Goal: Browse casually: Explore the website without a specific task or goal

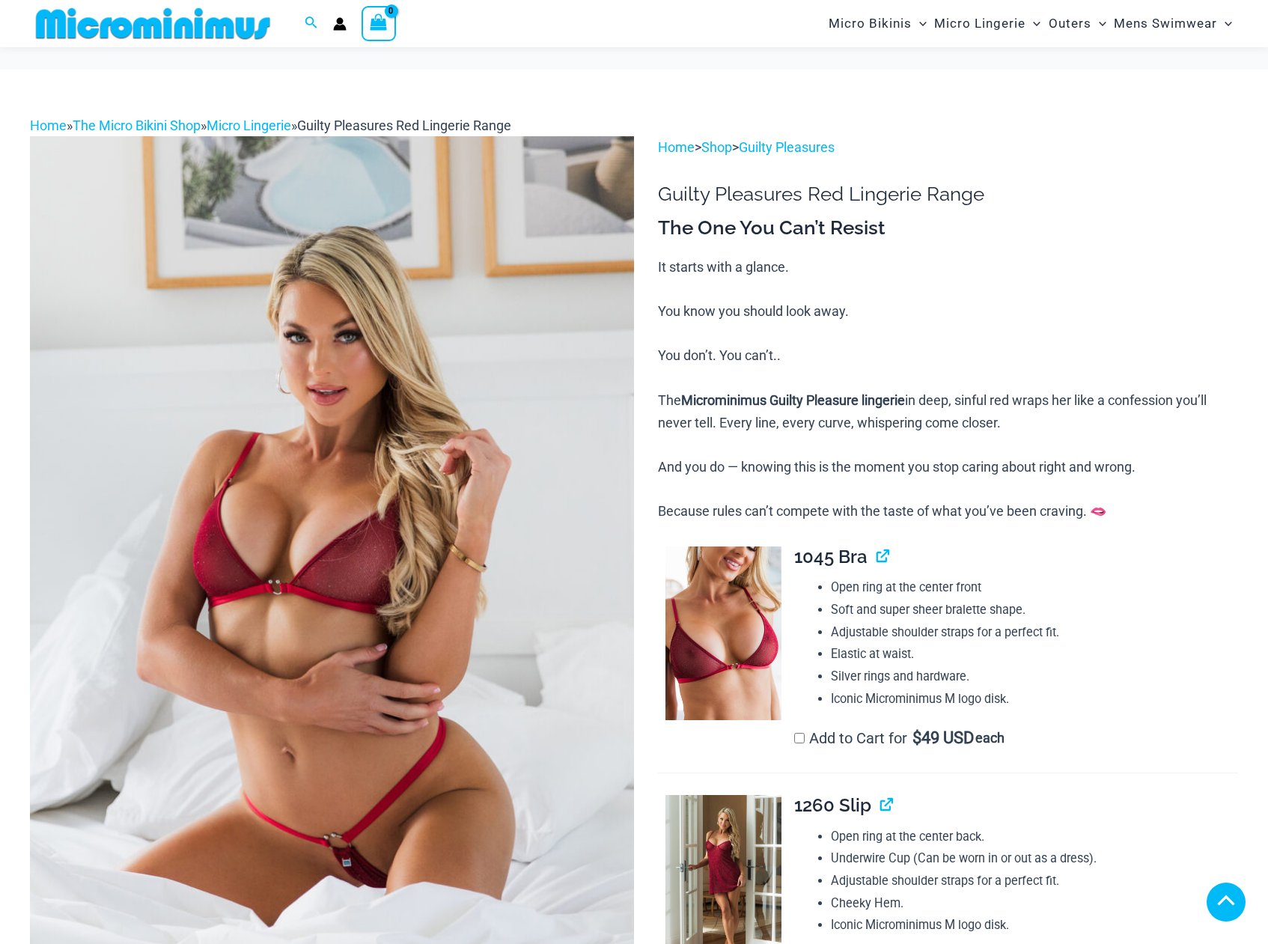
scroll to position [496, 0]
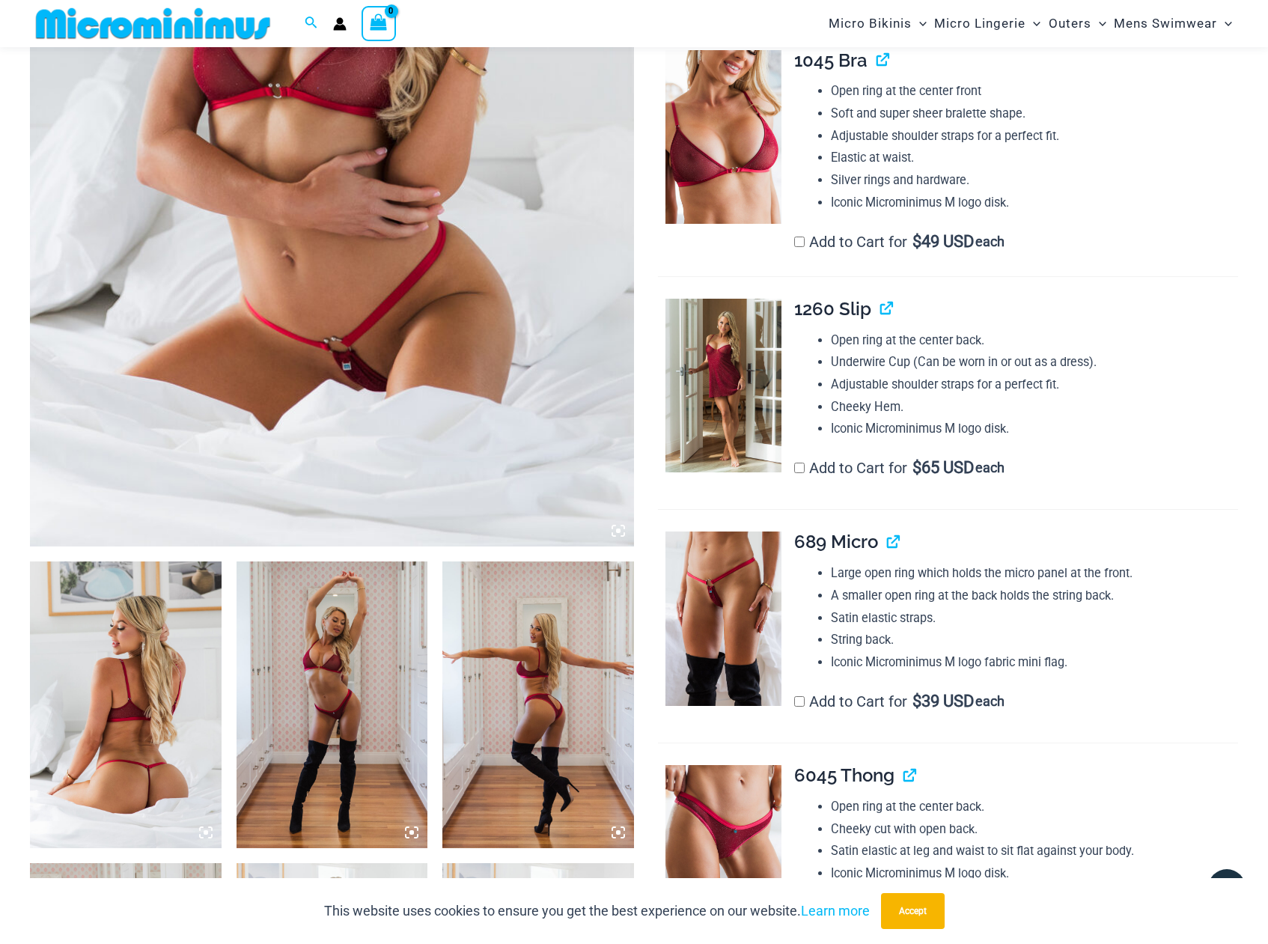
click at [149, 629] on img at bounding box center [126, 704] width 192 height 287
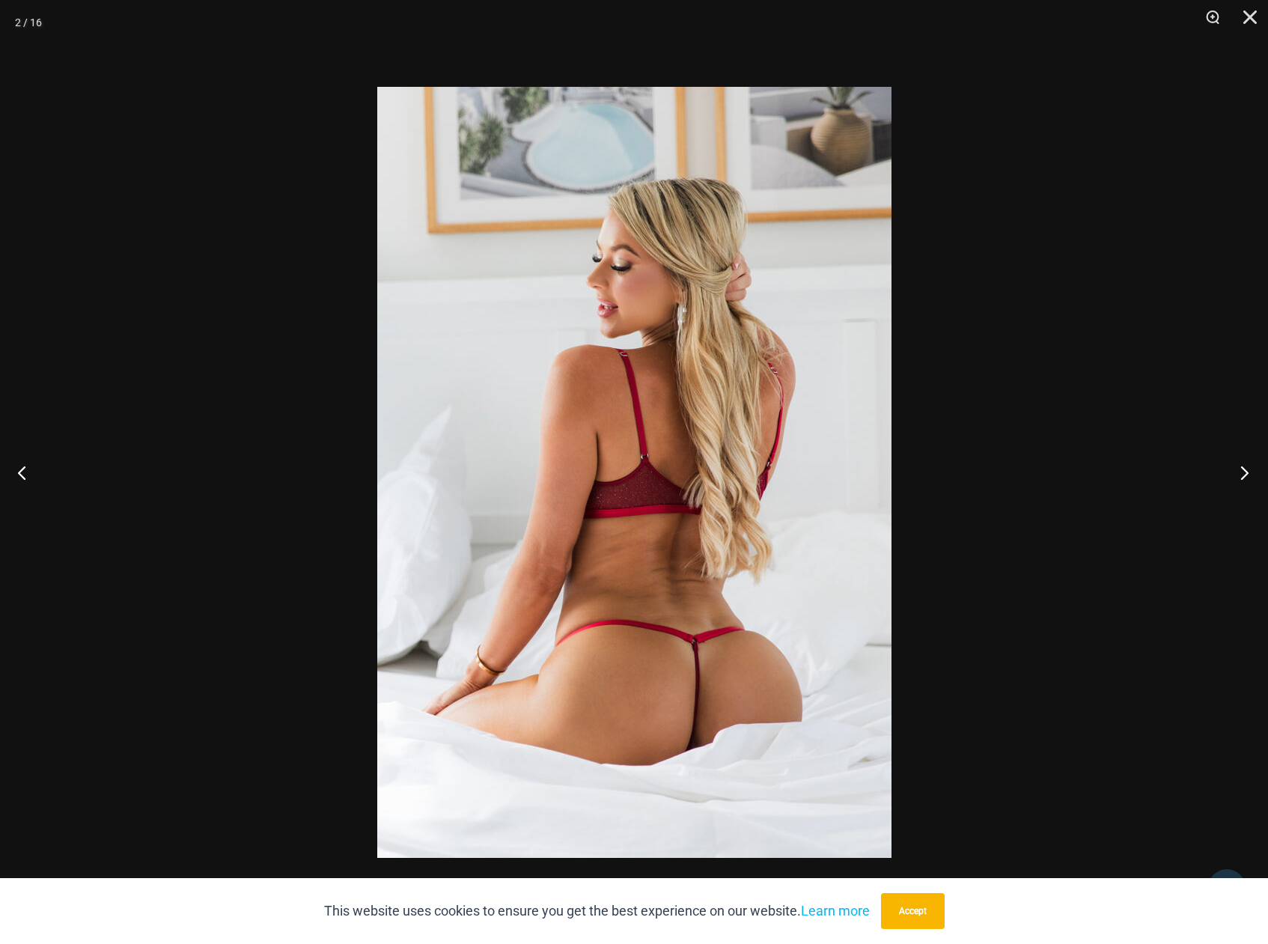
click at [1242, 470] on button "Next" at bounding box center [1240, 472] width 56 height 75
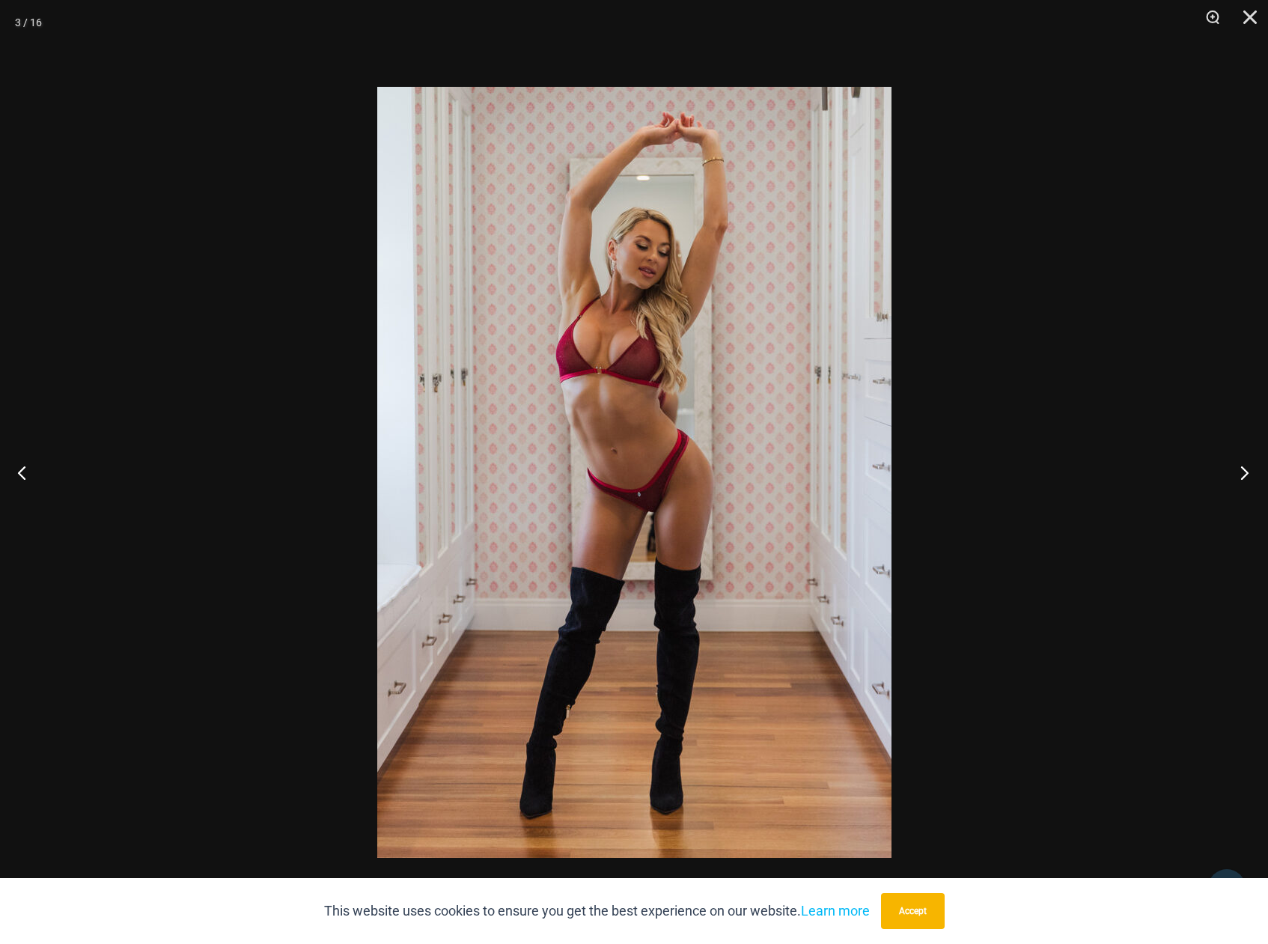
click at [1242, 470] on button "Next" at bounding box center [1240, 472] width 56 height 75
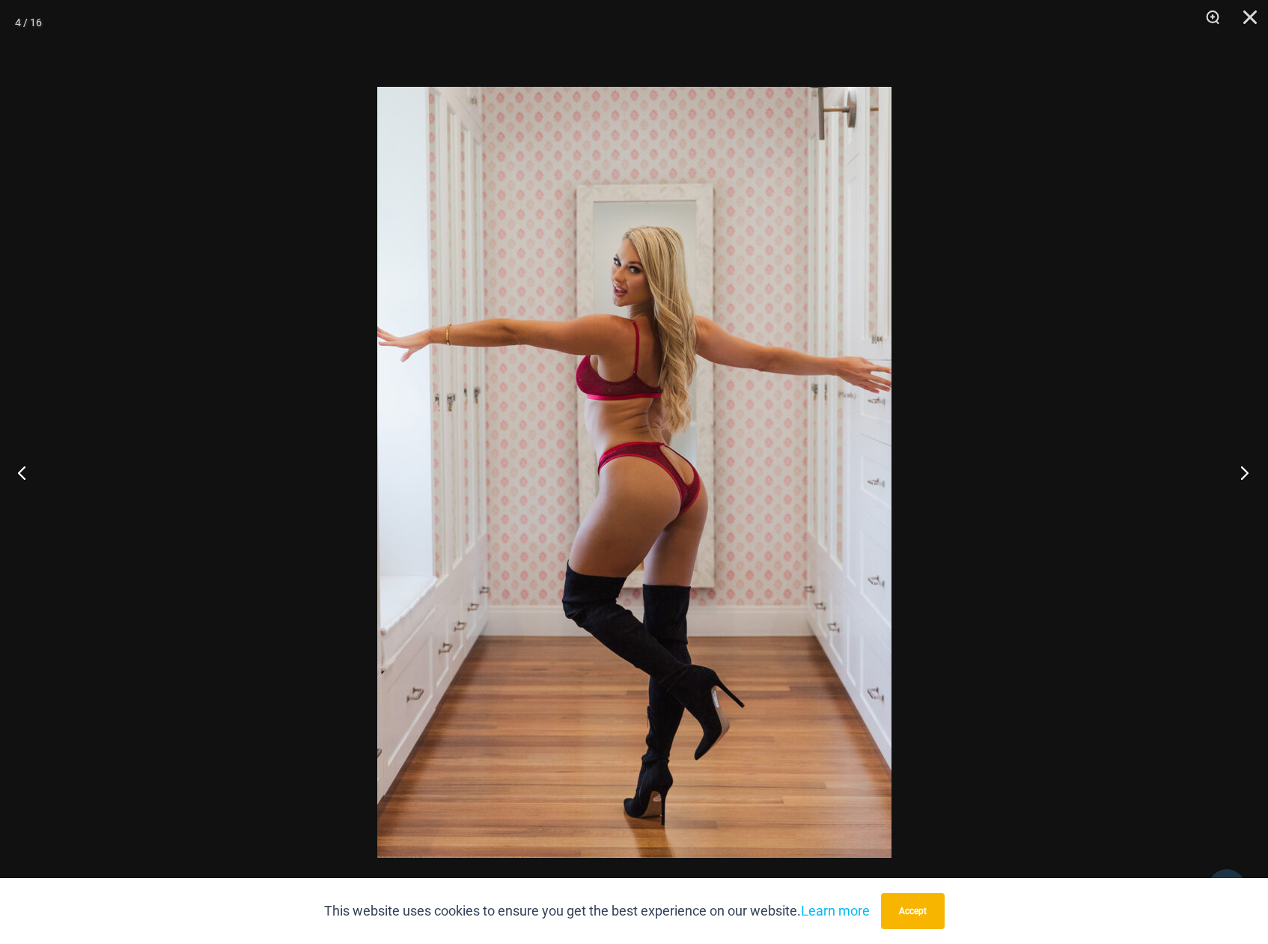
click at [1242, 470] on button "Next" at bounding box center [1240, 472] width 56 height 75
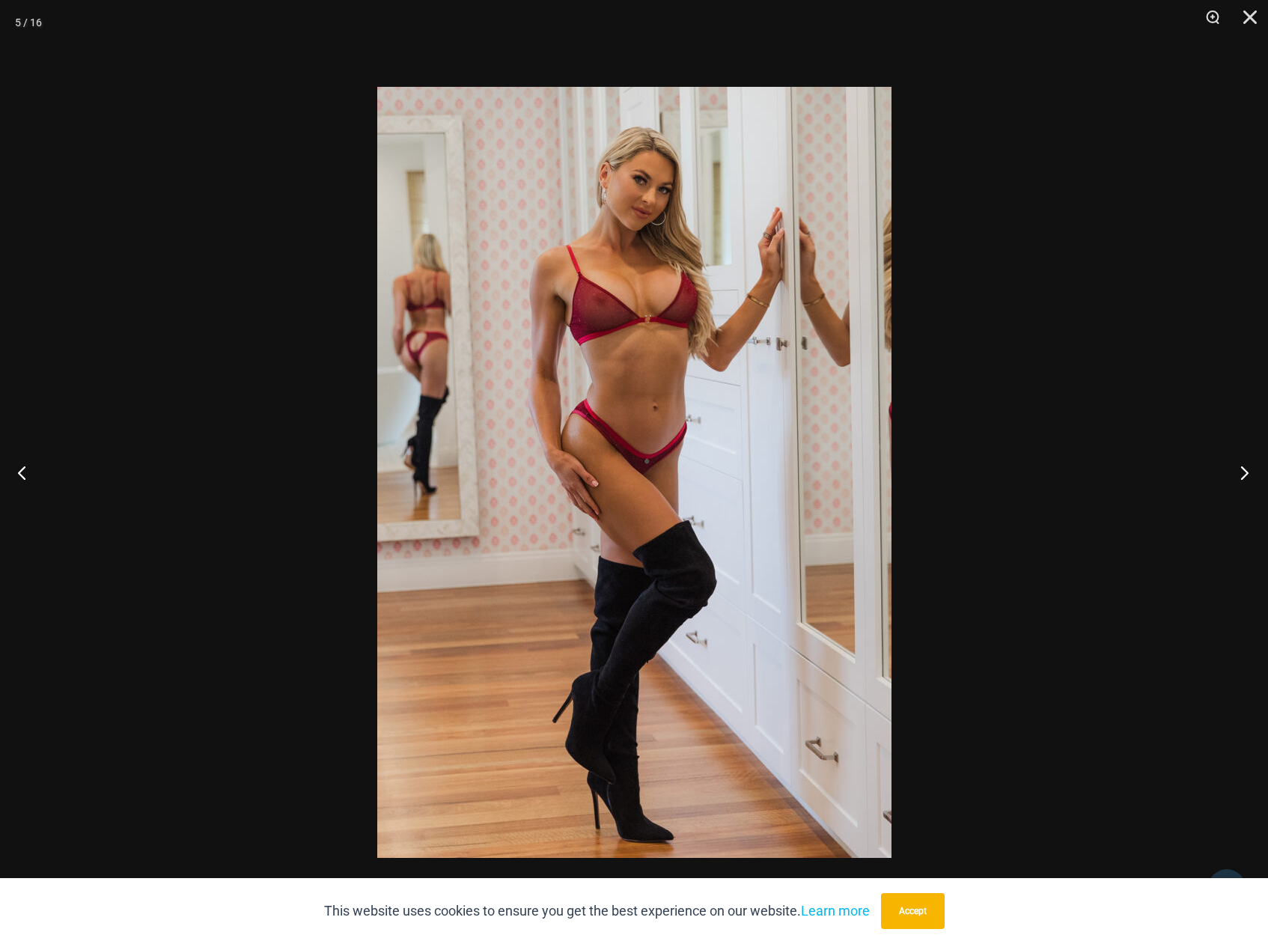
click at [1242, 470] on button "Next" at bounding box center [1240, 472] width 56 height 75
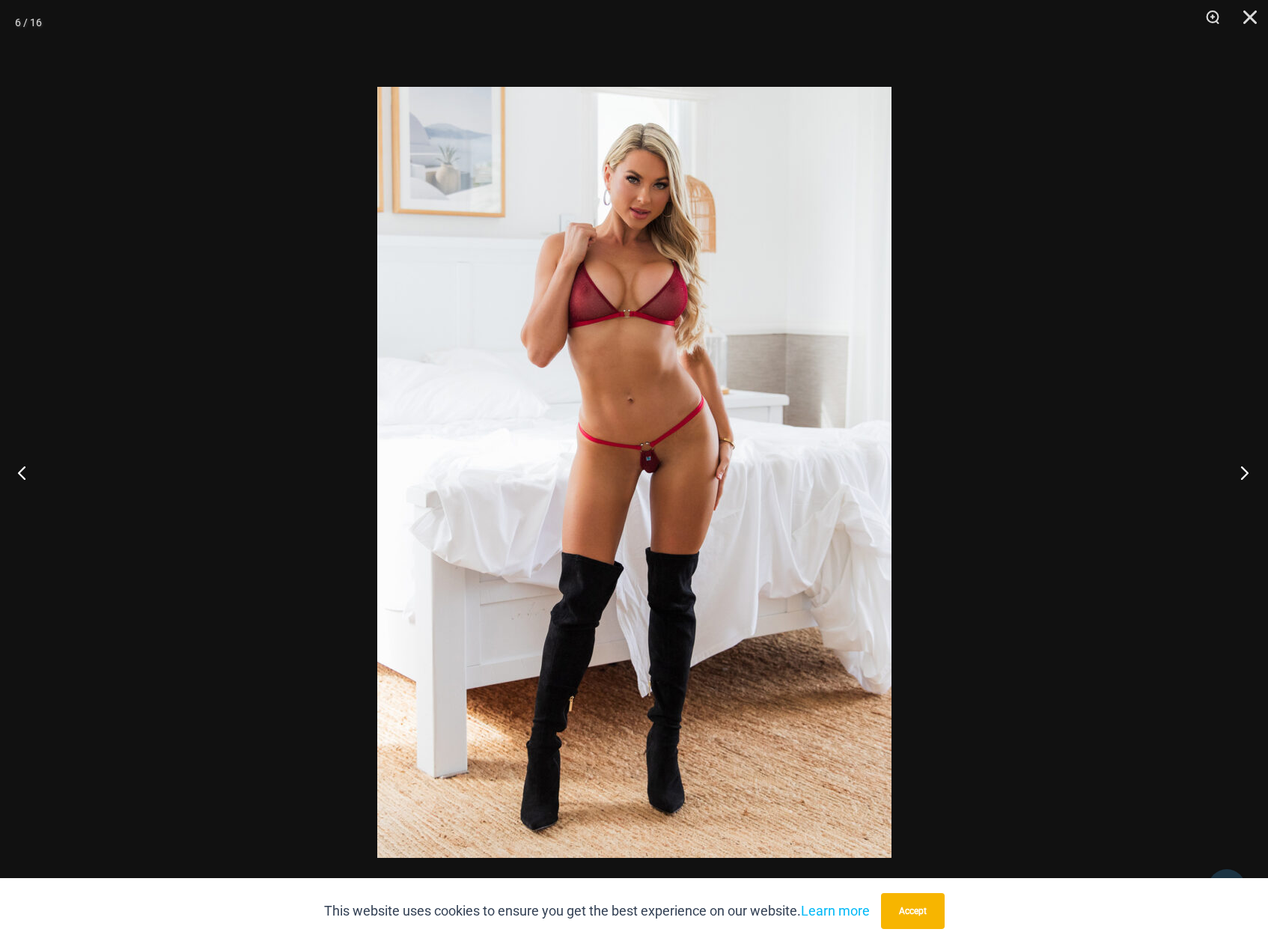
click at [1242, 470] on button "Next" at bounding box center [1240, 472] width 56 height 75
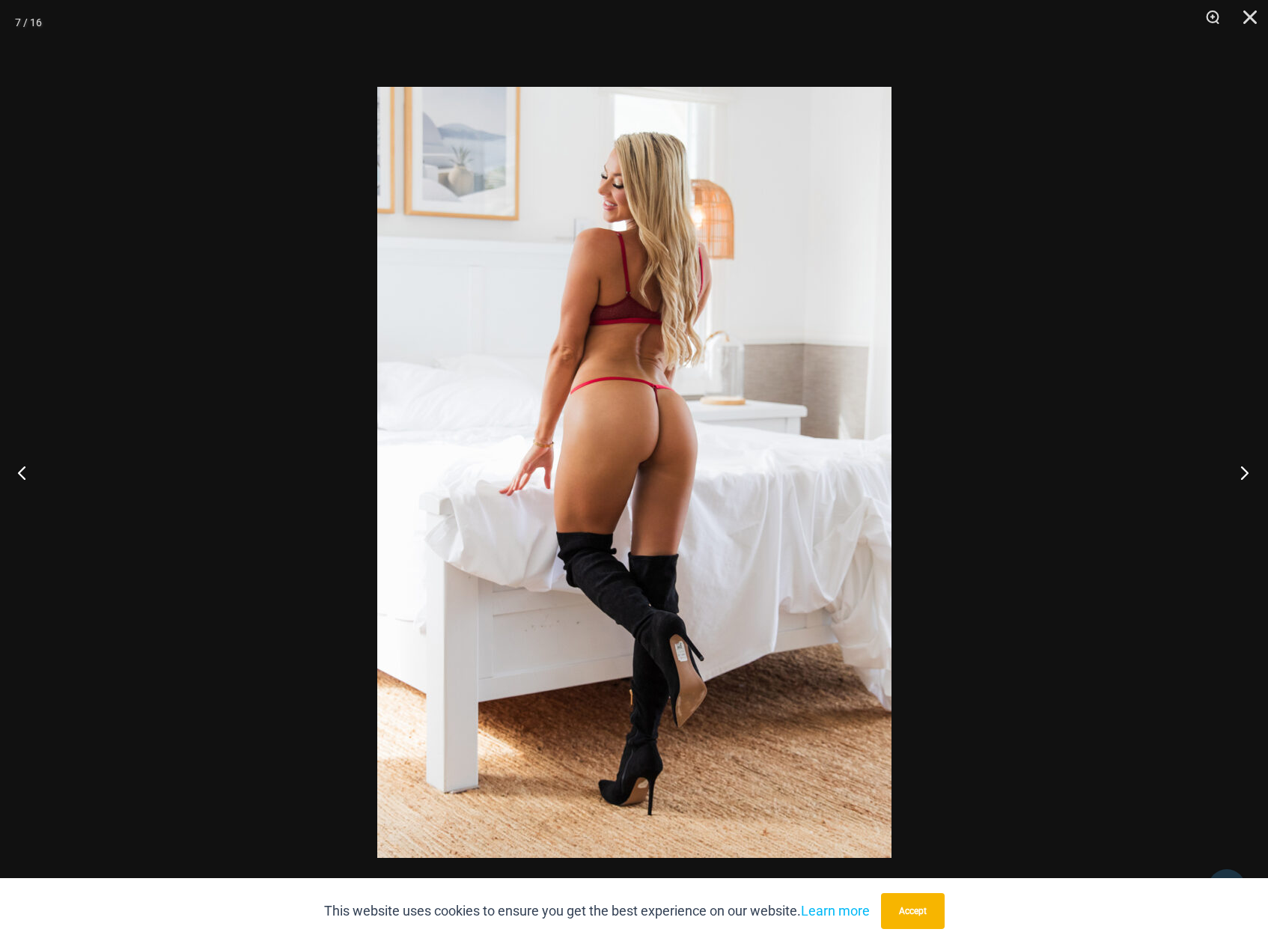
click at [1242, 470] on button "Next" at bounding box center [1240, 472] width 56 height 75
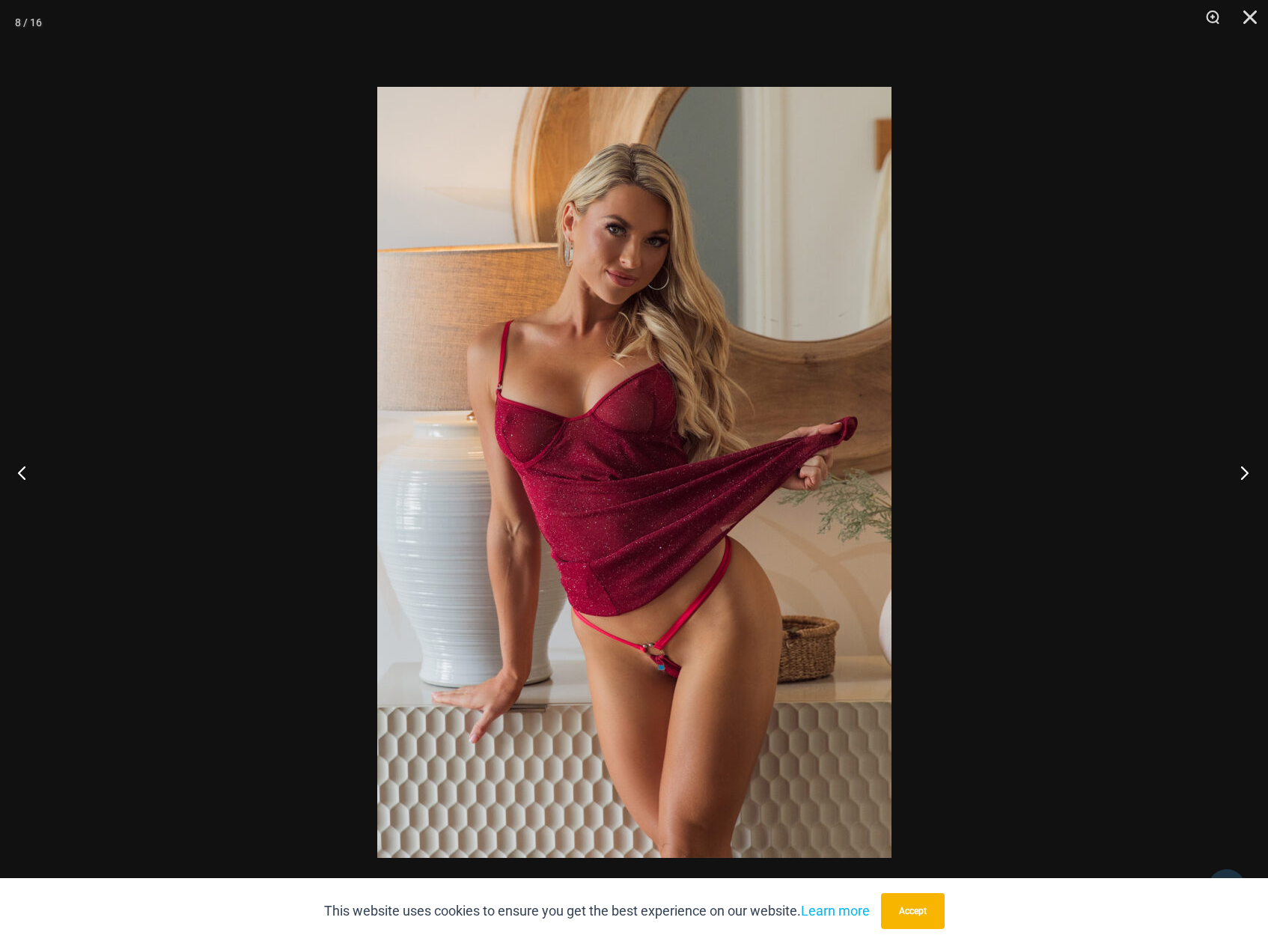
click at [1242, 470] on button "Next" at bounding box center [1240, 472] width 56 height 75
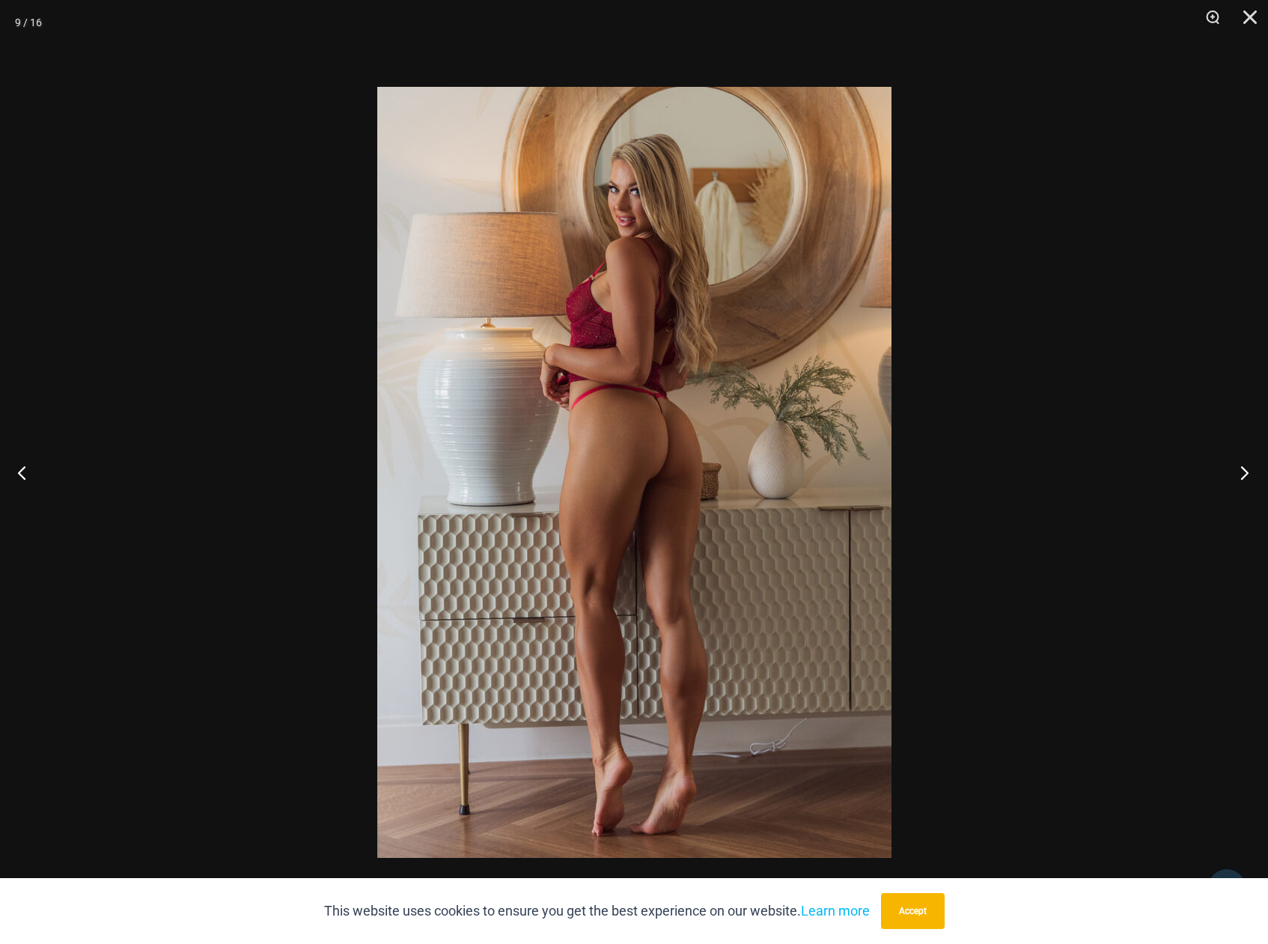
click at [1242, 470] on button "Next" at bounding box center [1240, 472] width 56 height 75
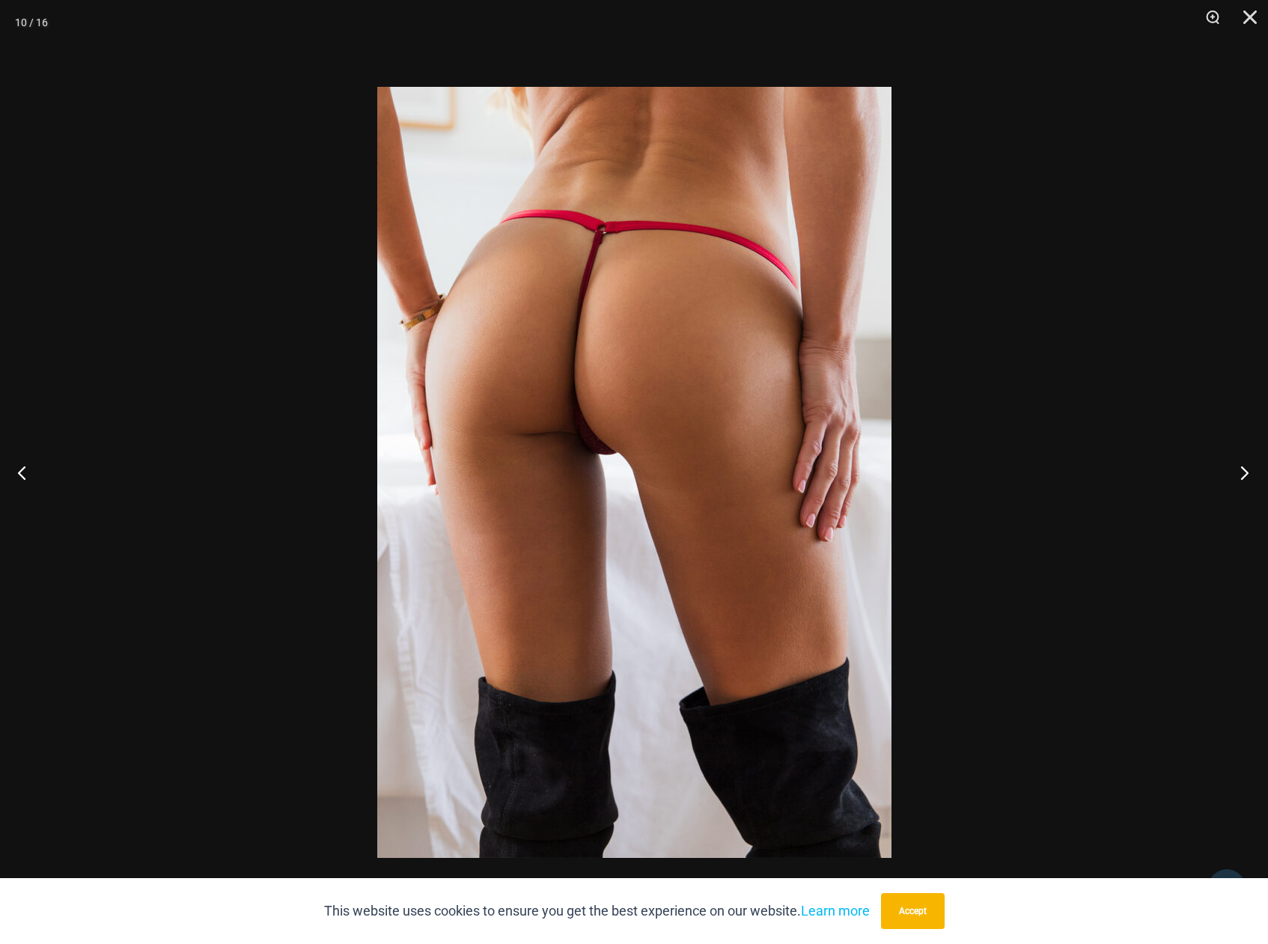
click at [1242, 470] on button "Next" at bounding box center [1240, 472] width 56 height 75
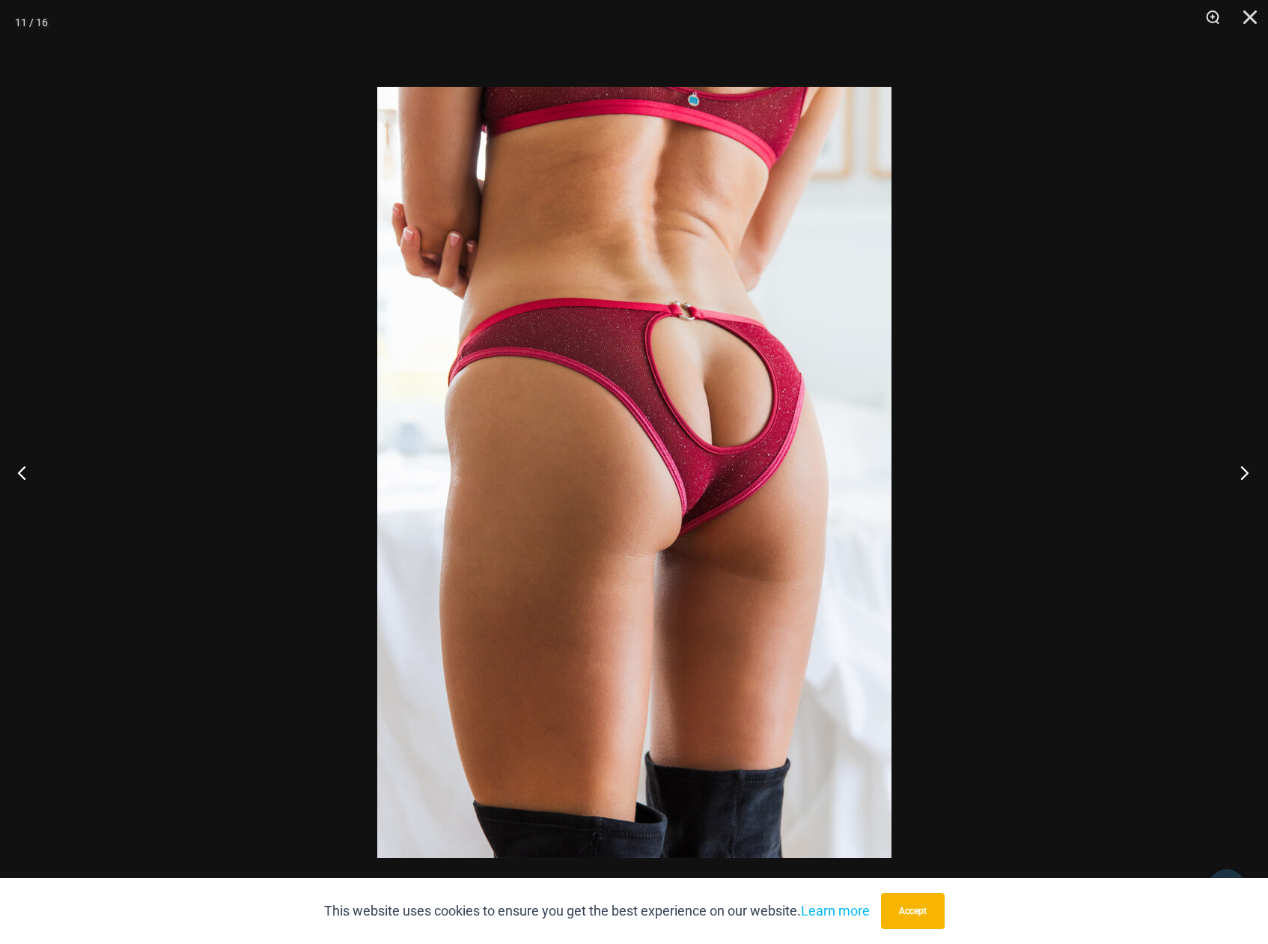
click at [1242, 470] on button "Next" at bounding box center [1240, 472] width 56 height 75
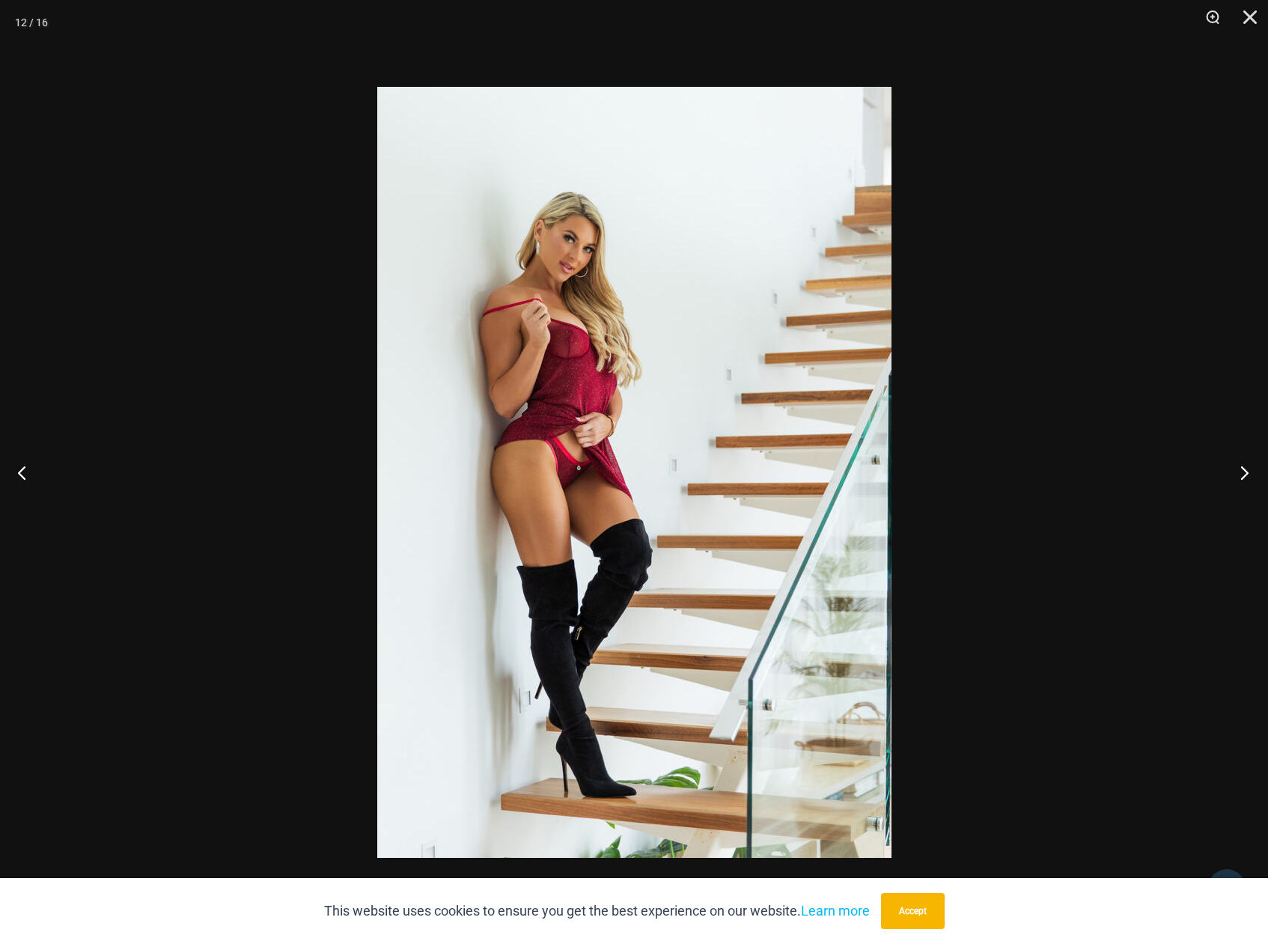
click at [1242, 470] on button "Next" at bounding box center [1240, 472] width 56 height 75
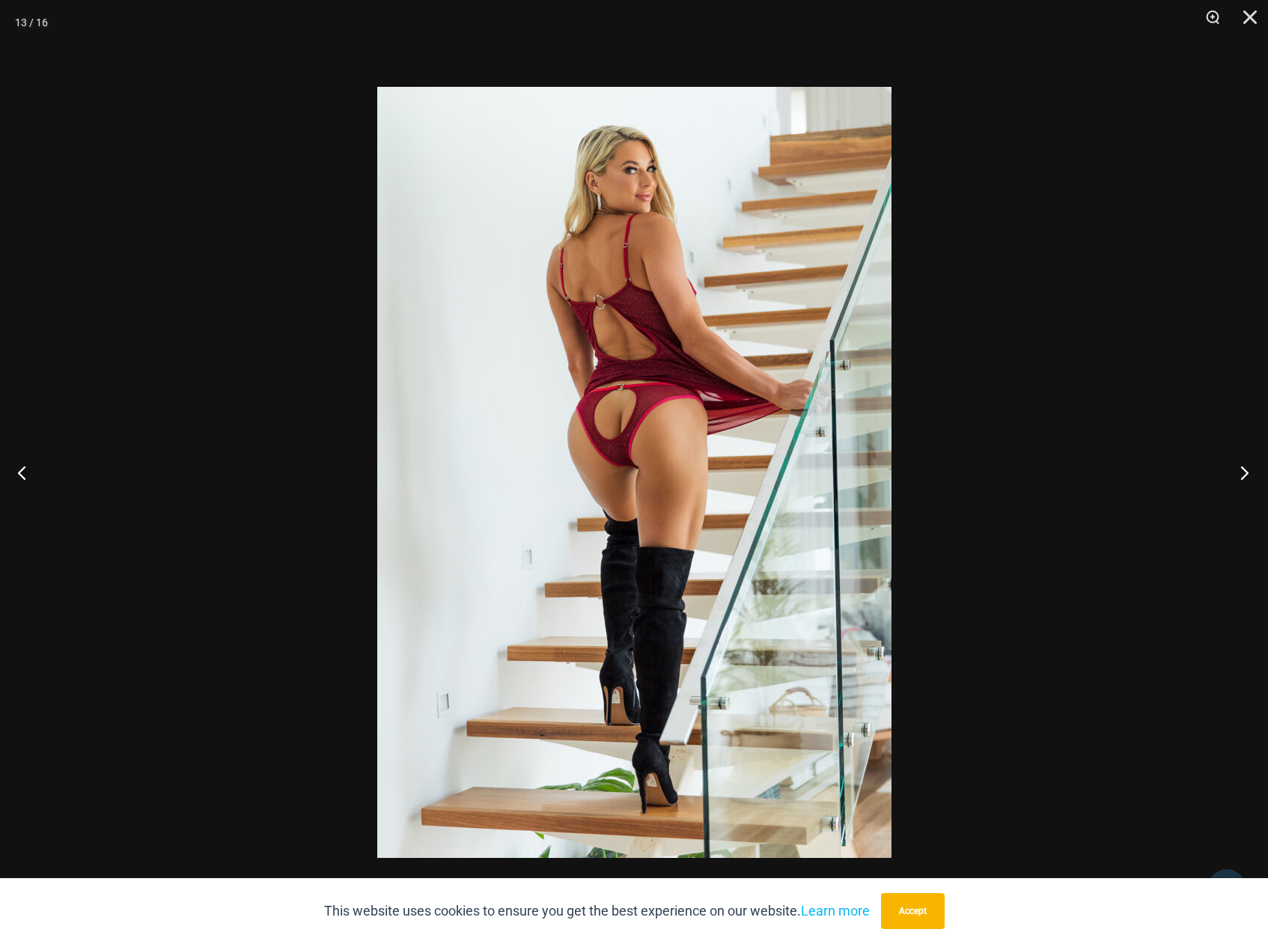
click at [1242, 470] on button "Next" at bounding box center [1240, 472] width 56 height 75
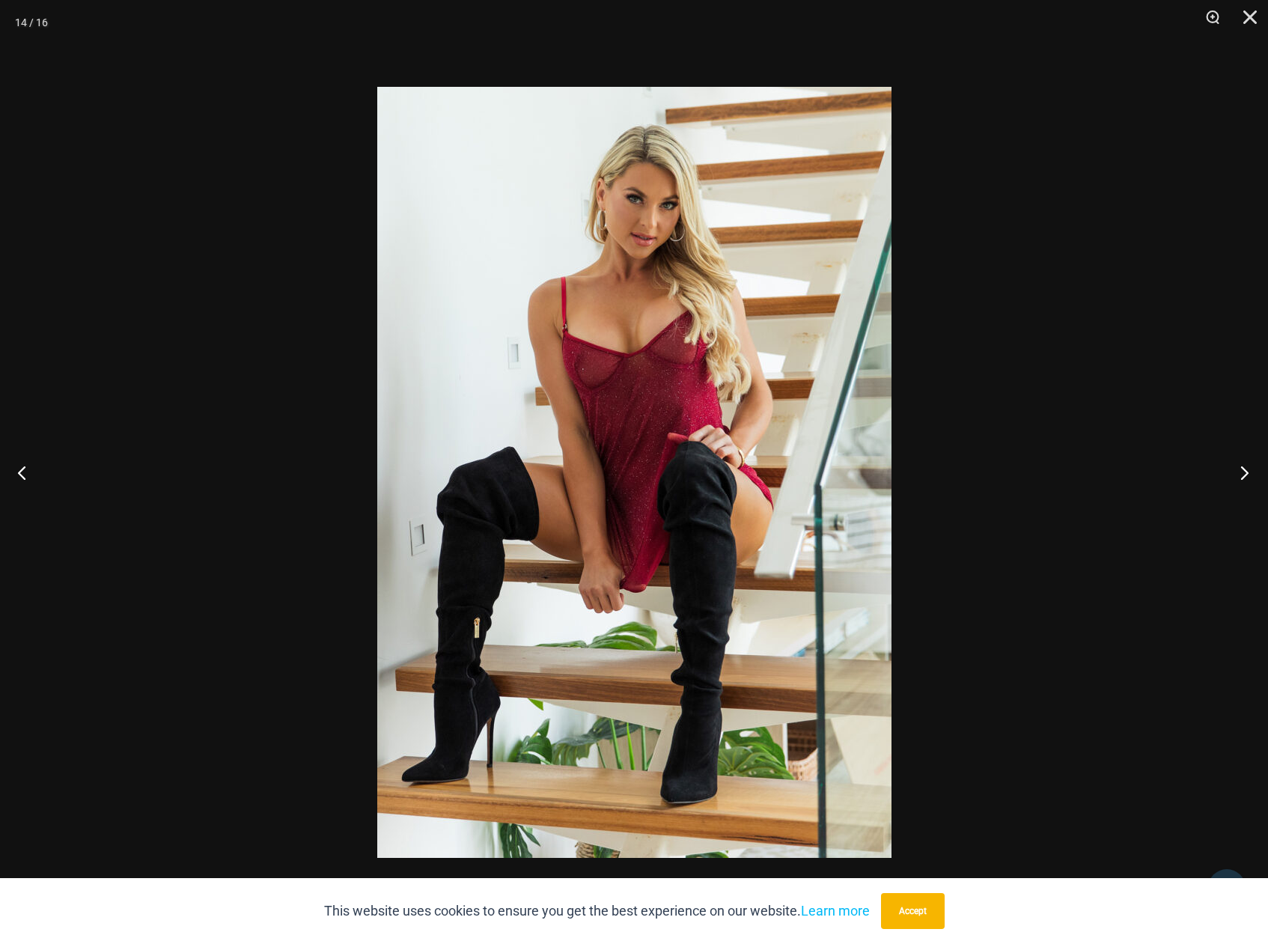
click at [1242, 470] on button "Next" at bounding box center [1240, 472] width 56 height 75
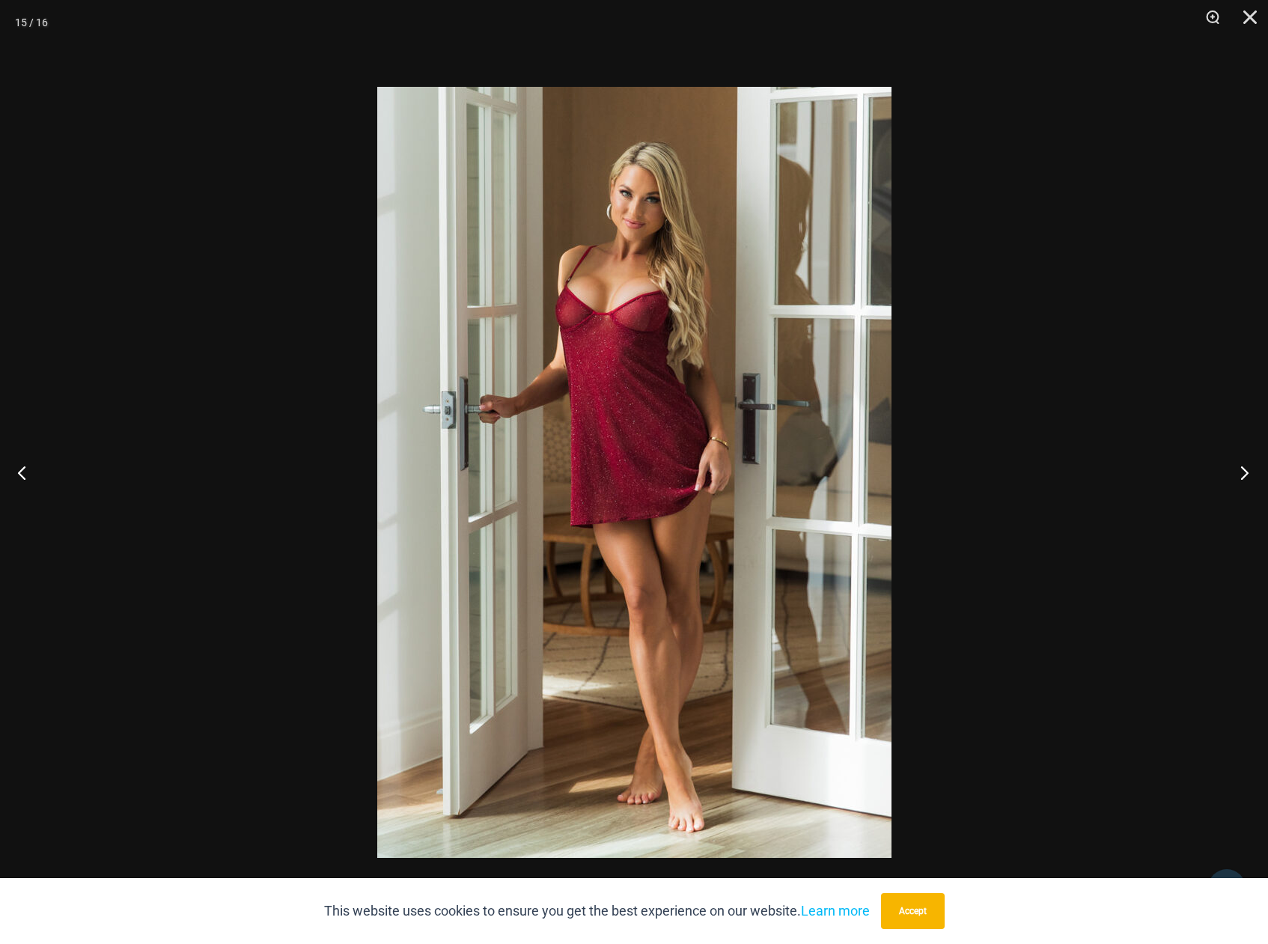
click at [1242, 470] on button "Next" at bounding box center [1240, 472] width 56 height 75
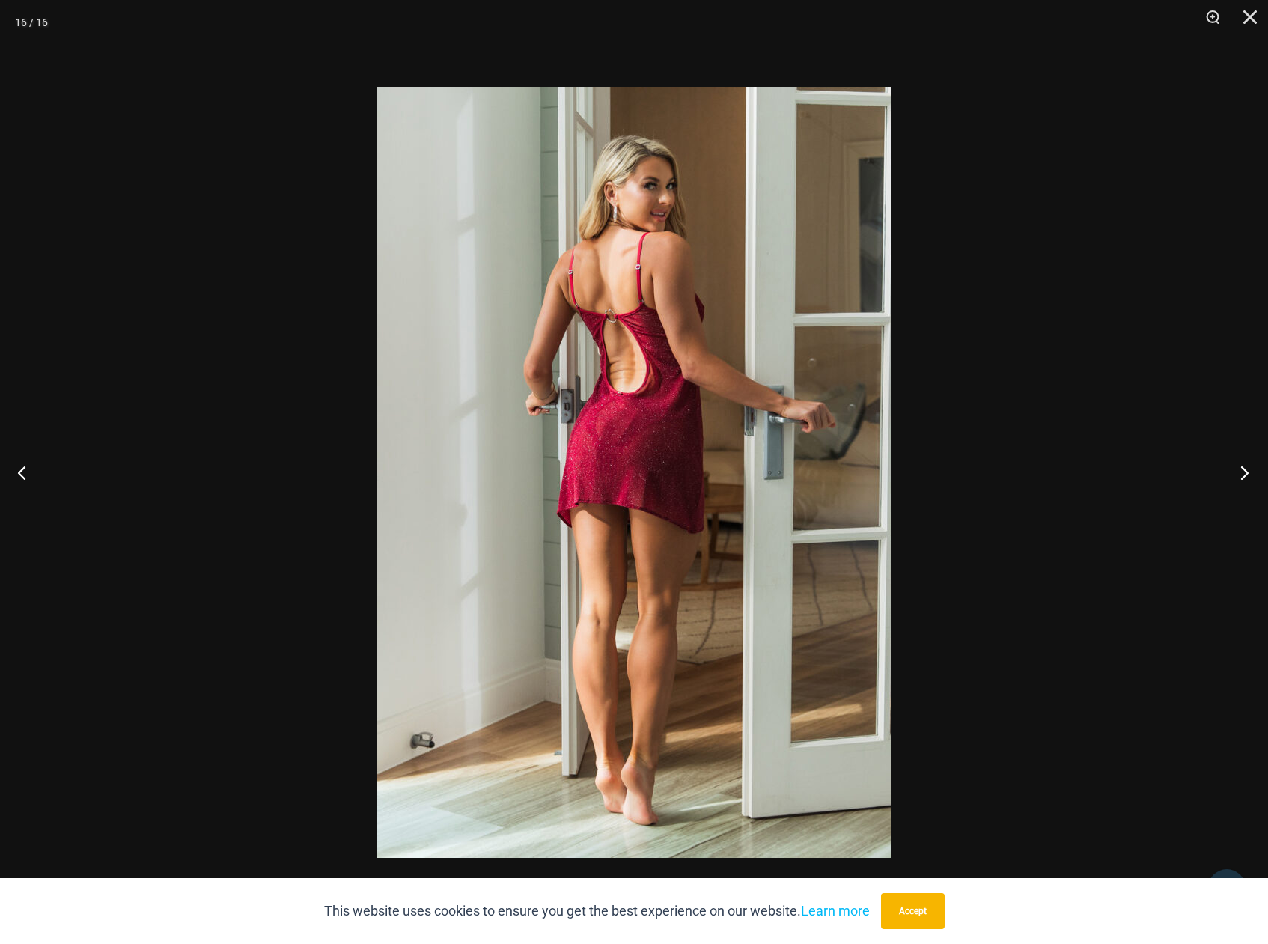
click at [1242, 470] on button "Next" at bounding box center [1240, 472] width 56 height 75
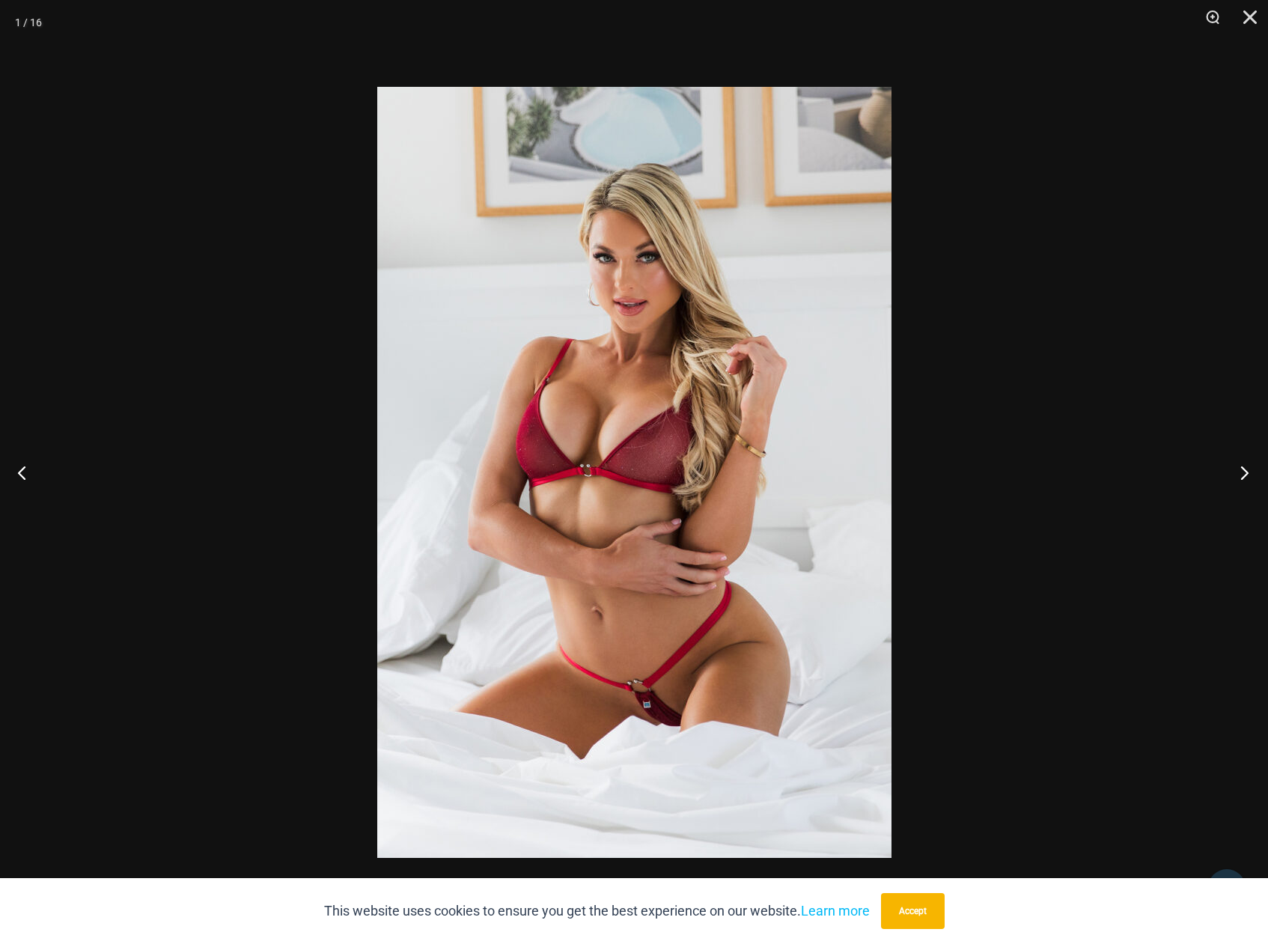
click at [1242, 470] on button "Next" at bounding box center [1240, 472] width 56 height 75
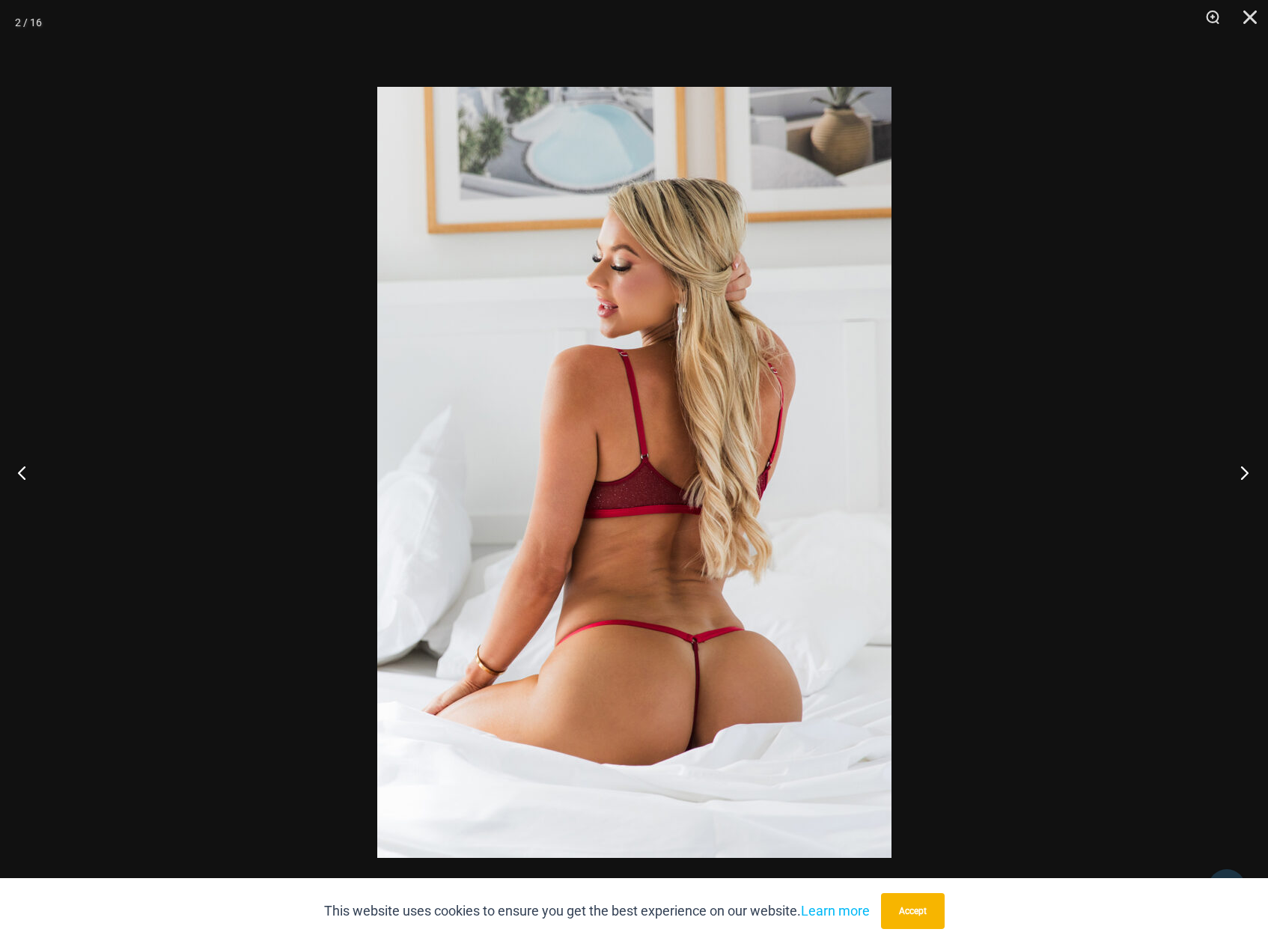
click at [1242, 470] on button "Next" at bounding box center [1240, 472] width 56 height 75
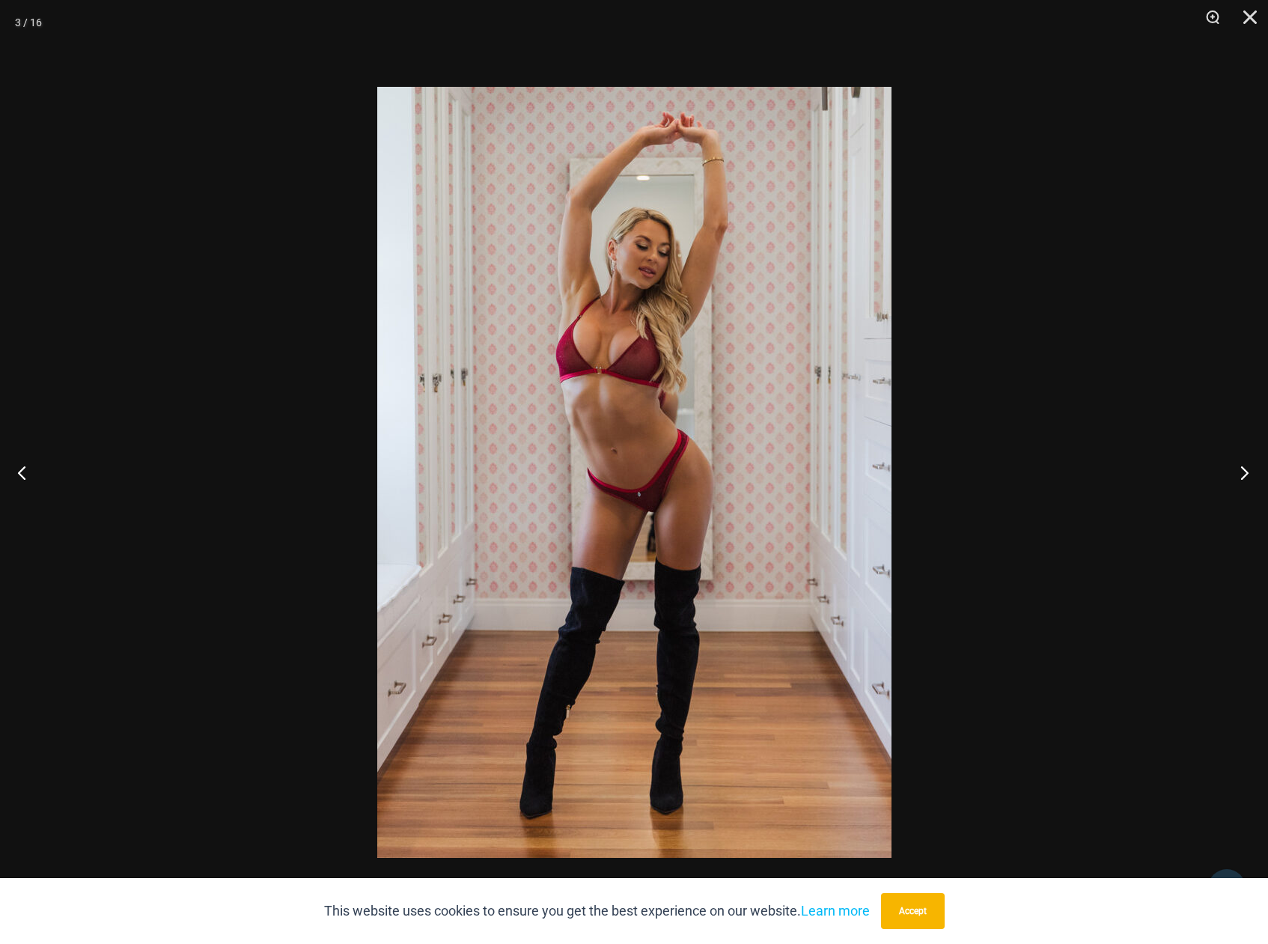
click at [1242, 470] on button "Next" at bounding box center [1240, 472] width 56 height 75
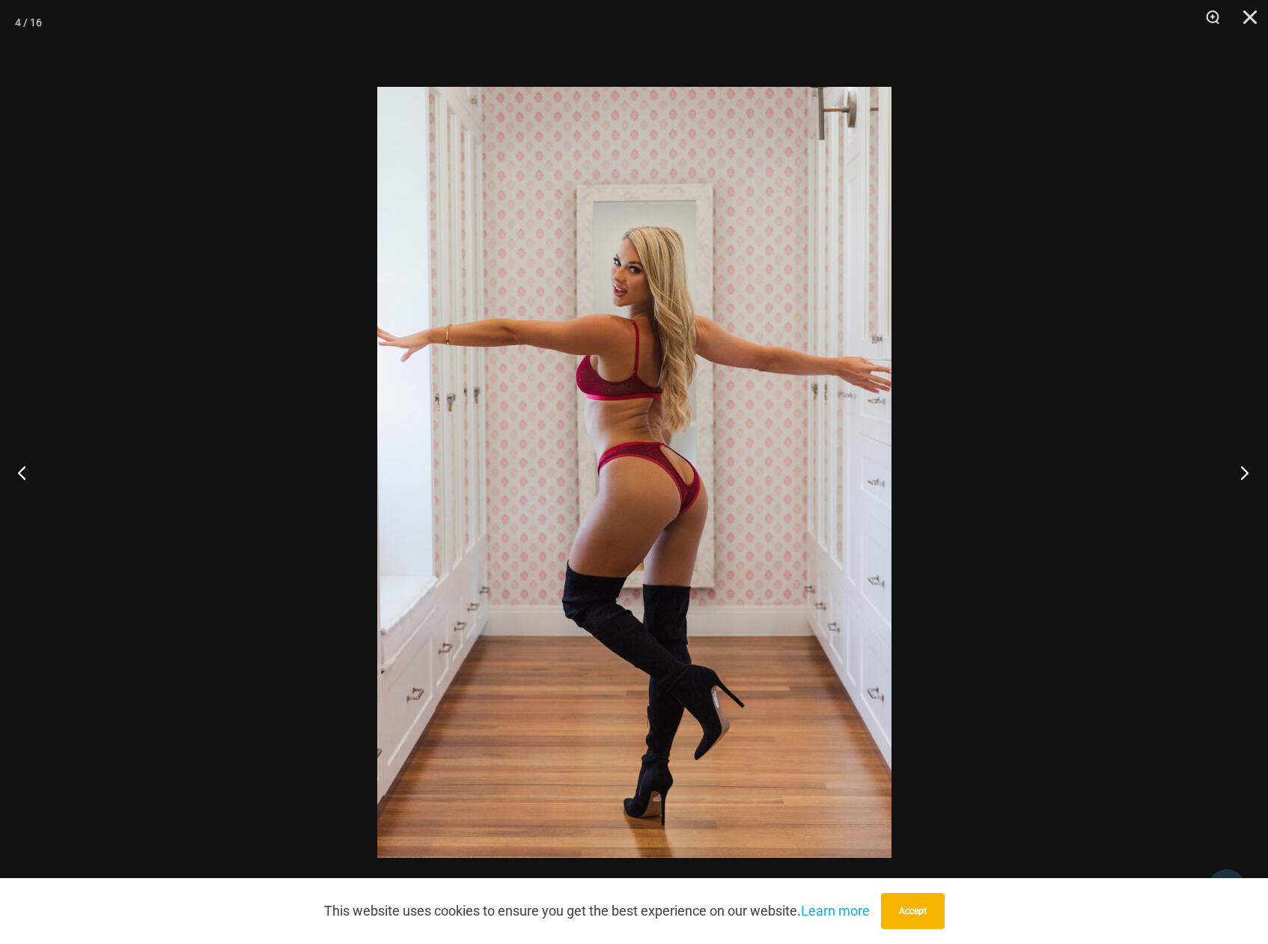
click at [1242, 470] on button "Next" at bounding box center [1240, 472] width 56 height 75
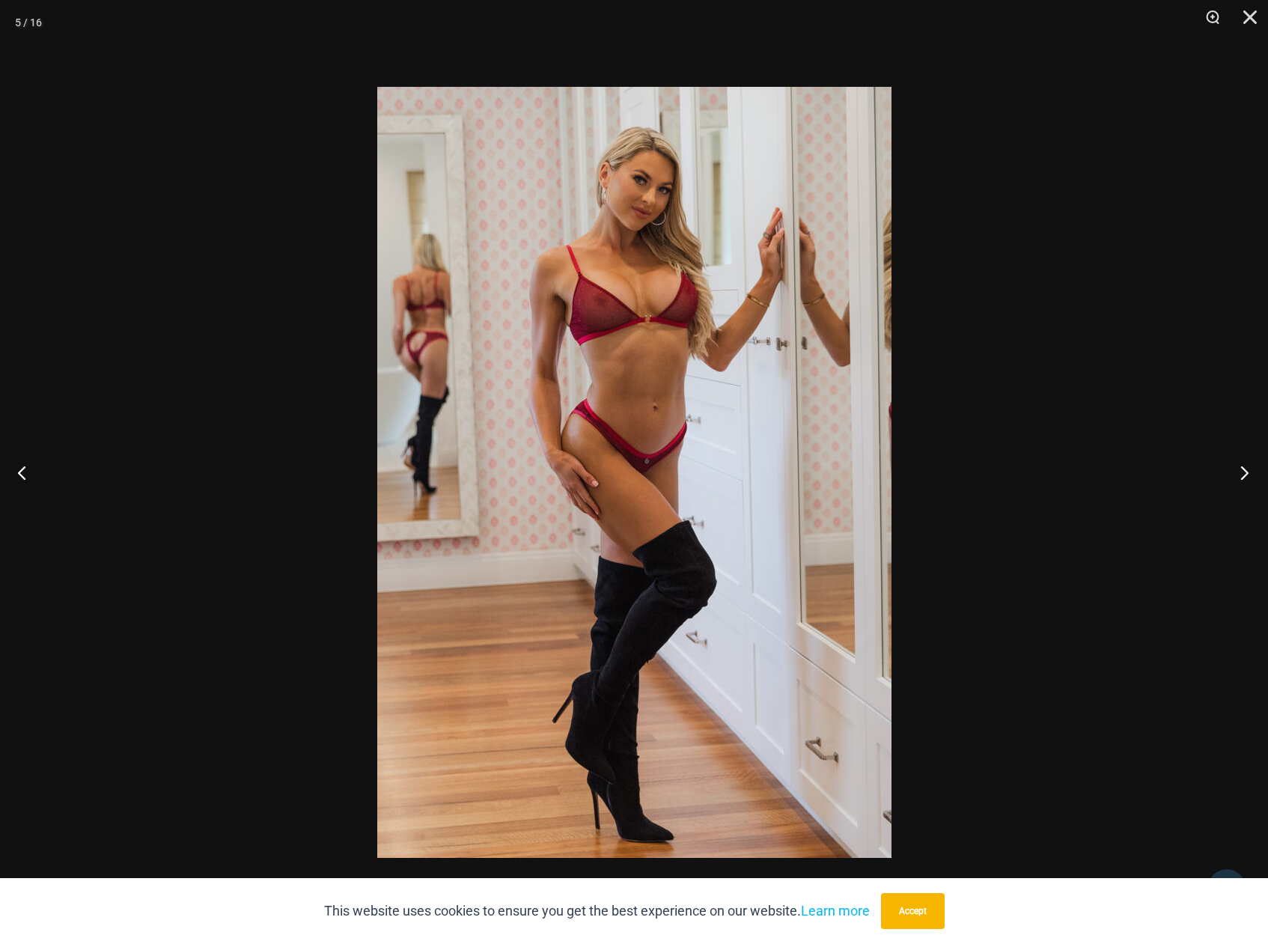
click at [1242, 470] on button "Next" at bounding box center [1240, 472] width 56 height 75
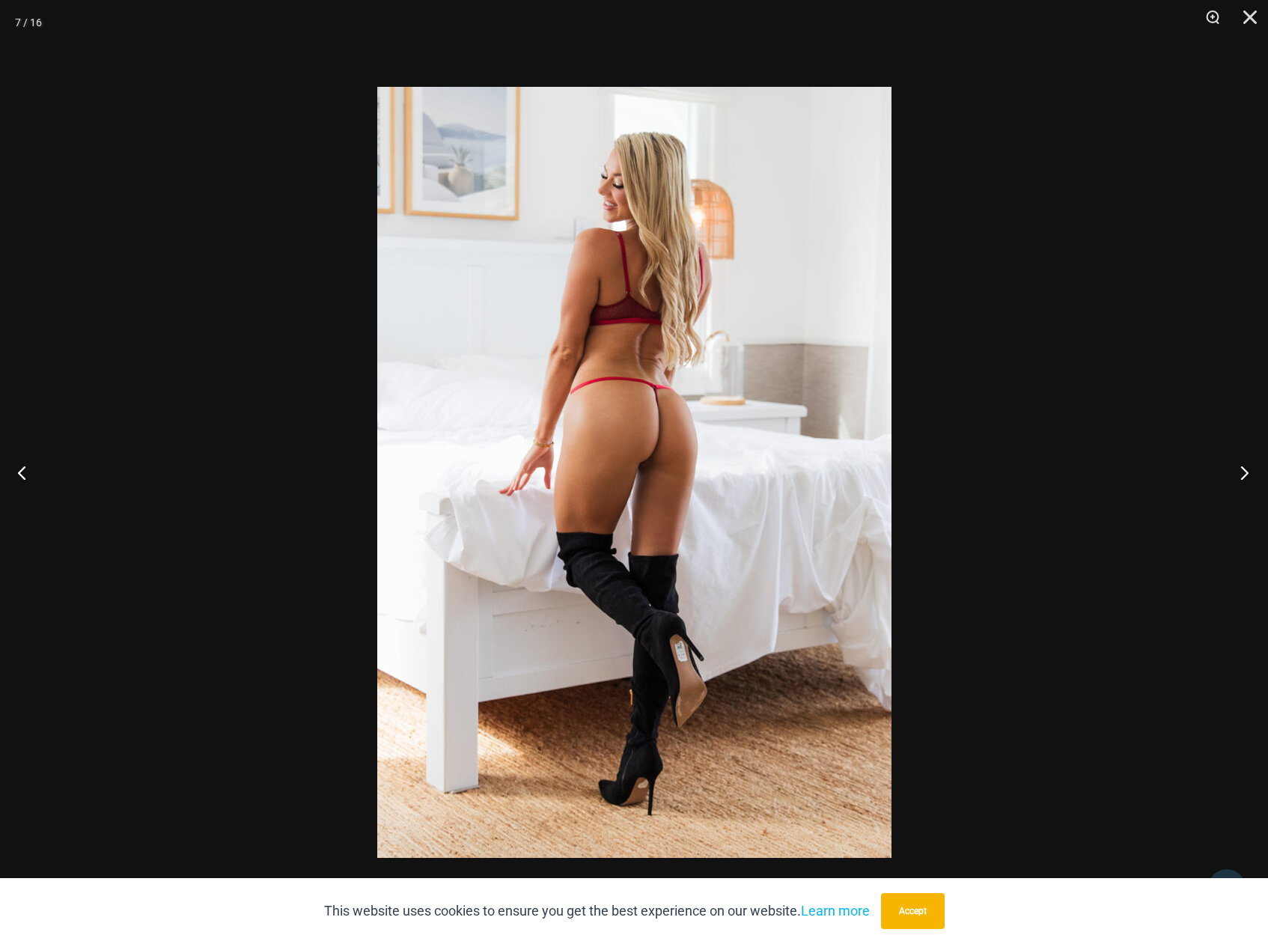
click at [1242, 470] on button "Next" at bounding box center [1240, 472] width 56 height 75
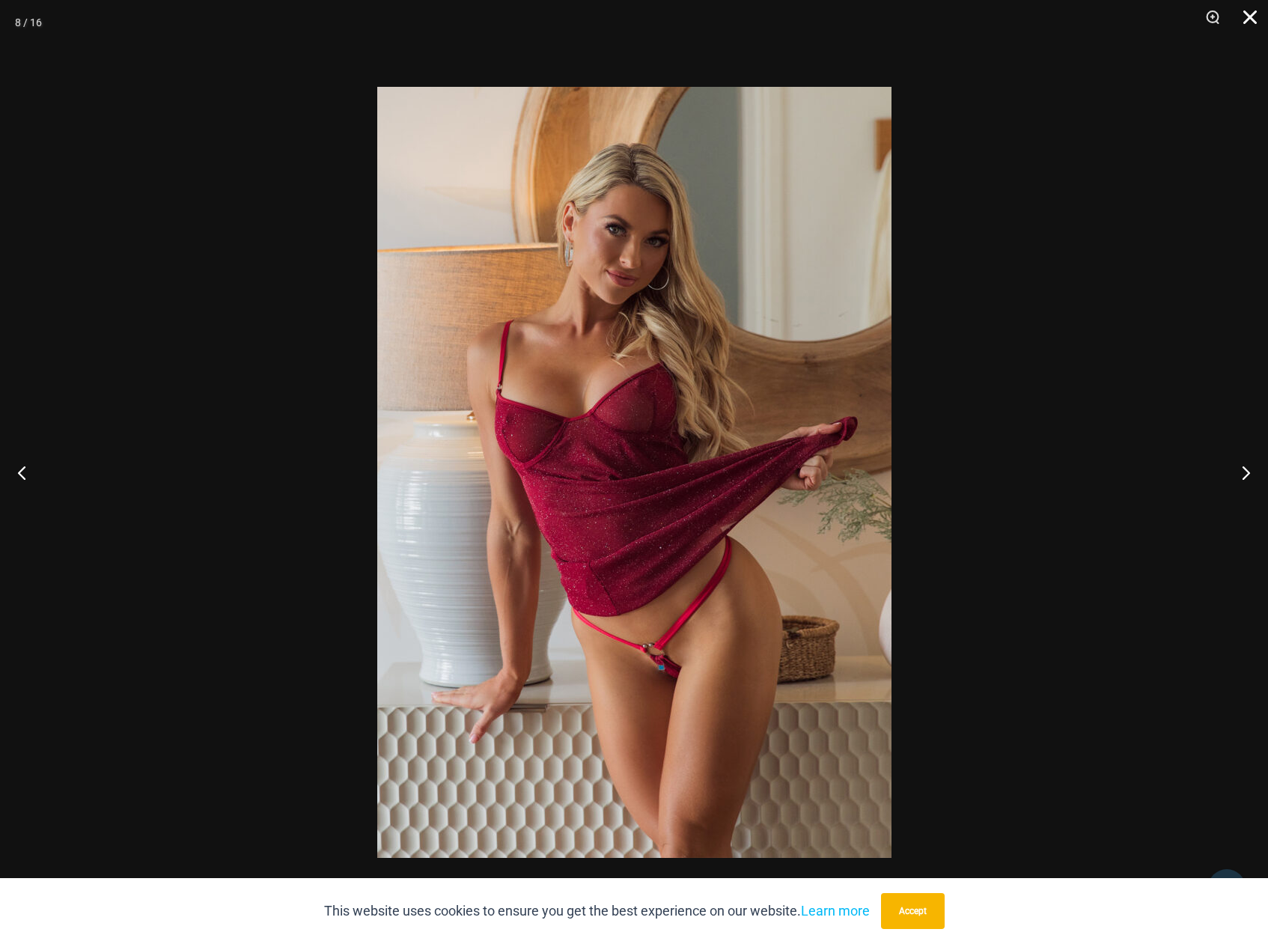
click at [1248, 15] on button "Close" at bounding box center [1244, 22] width 37 height 45
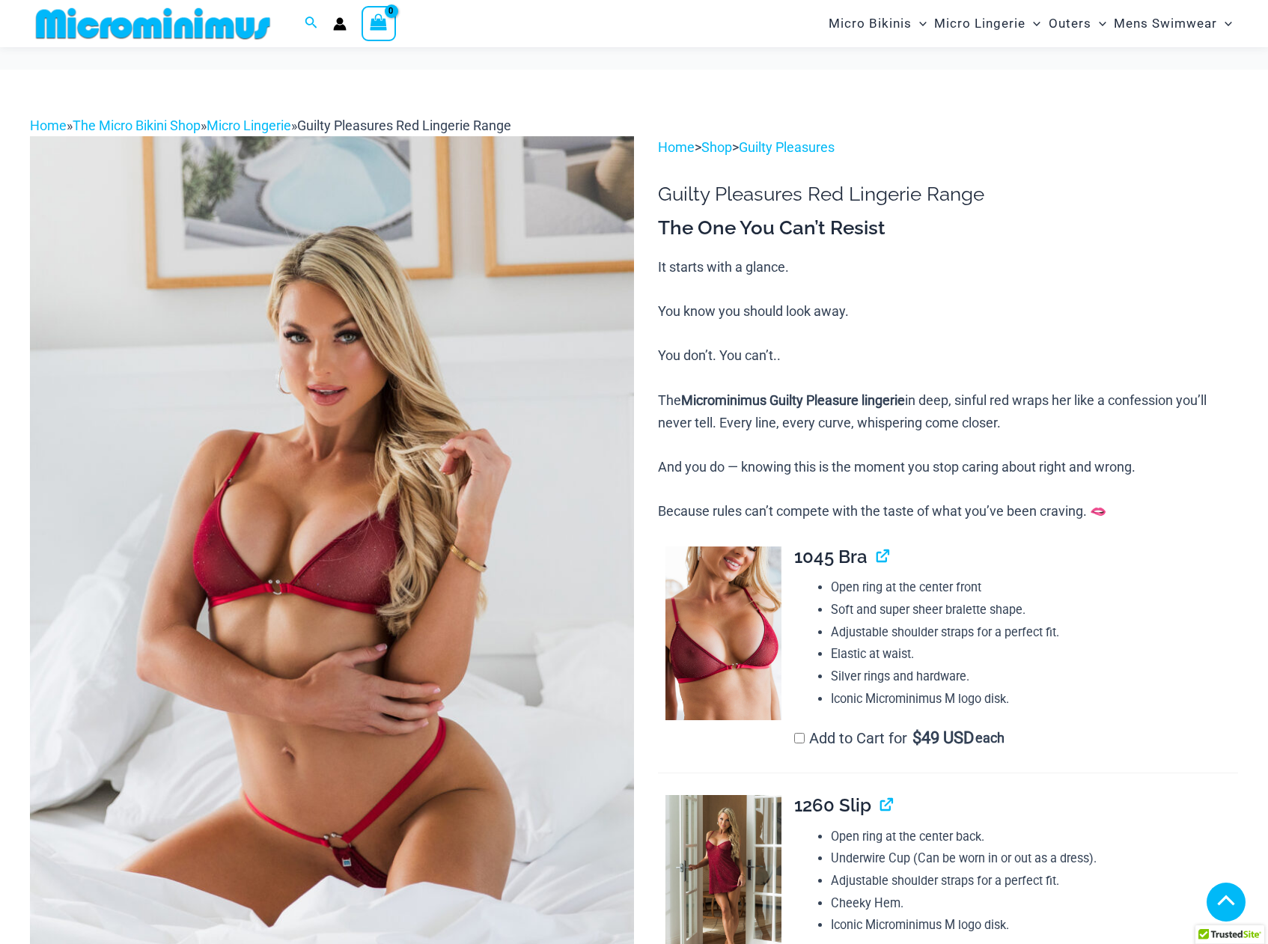
scroll to position [597, 0]
